Goal: Information Seeking & Learning: Learn about a topic

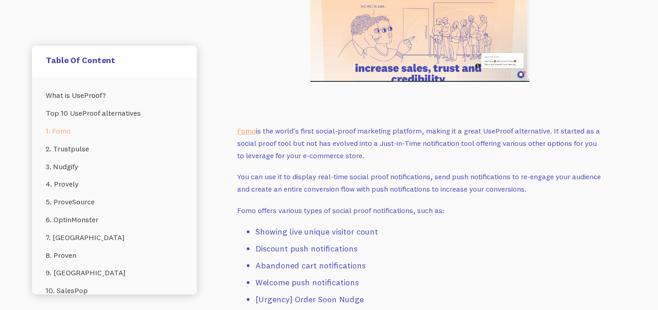
scroll to position [865, 0]
click at [245, 129] on link "Fomo" at bounding box center [246, 129] width 19 height 9
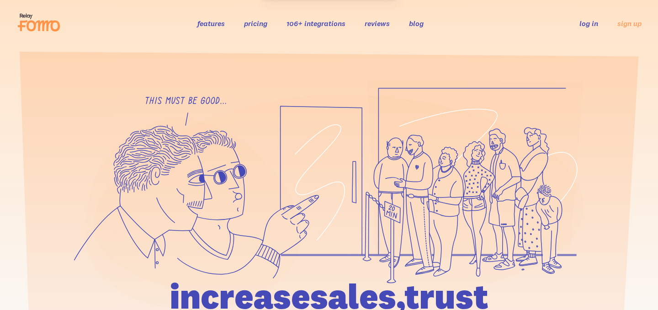
click at [256, 27] on link "pricing" at bounding box center [255, 23] width 23 height 9
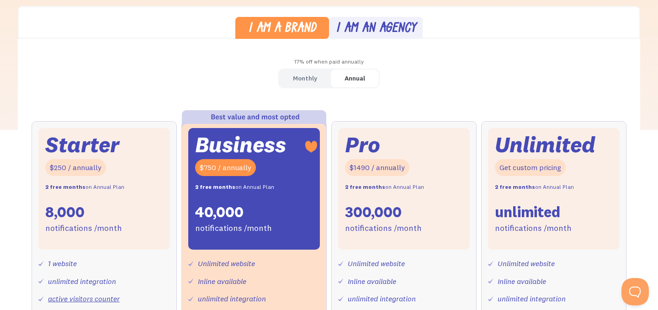
click at [362, 37] on link "I am an agency" at bounding box center [376, 28] width 94 height 22
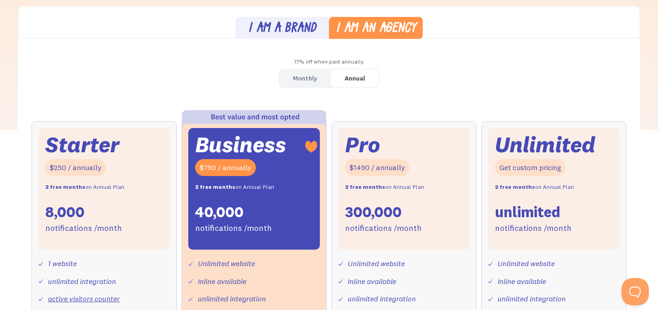
click at [312, 30] on div "I am a brand" at bounding box center [282, 28] width 68 height 13
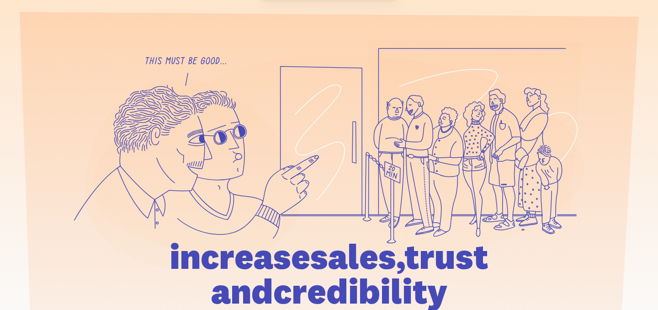
scroll to position [422, 0]
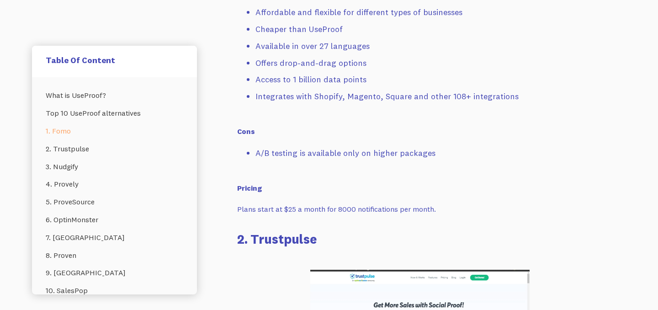
scroll to position [1841, 0]
